Goal: Go to known website: Access a specific website the user already knows

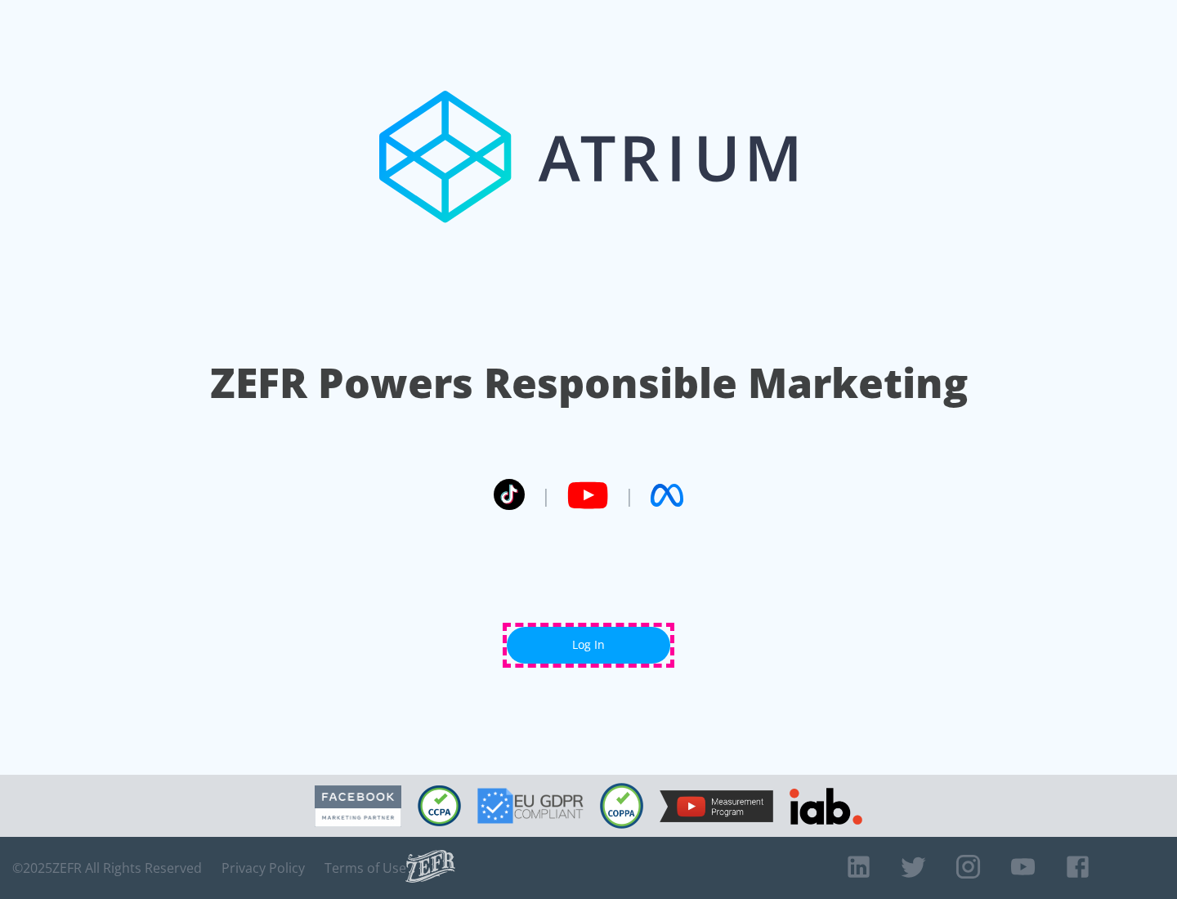
click at [588, 645] on link "Log In" at bounding box center [588, 645] width 163 height 37
